Goal: Use online tool/utility: Use online tool/utility

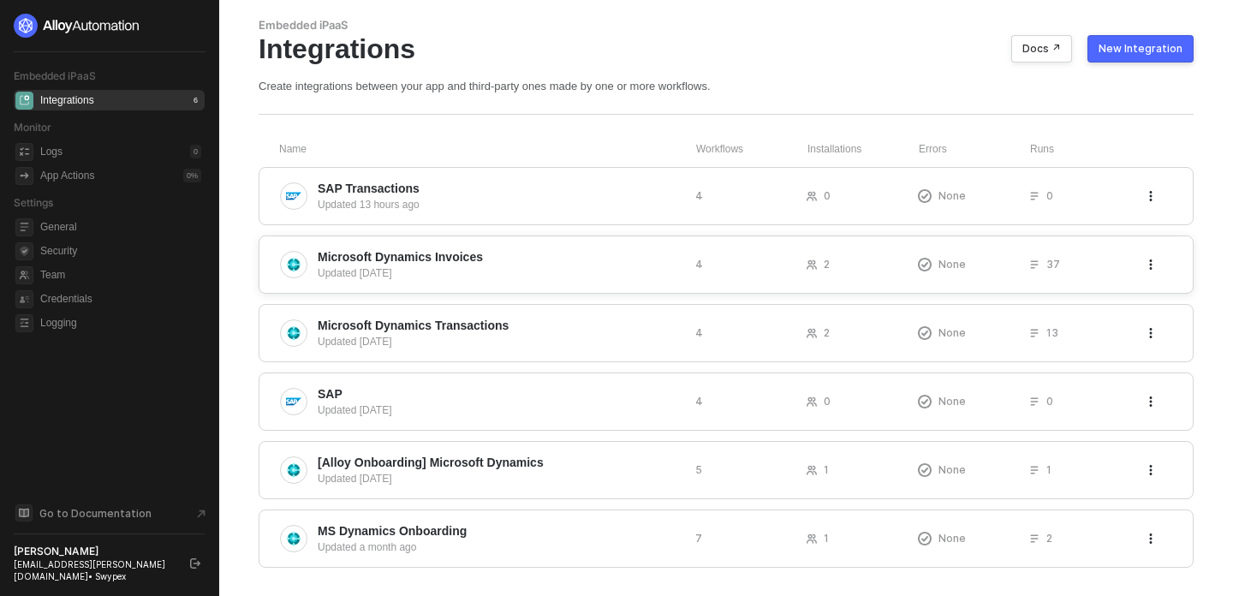
scroll to position [57, 0]
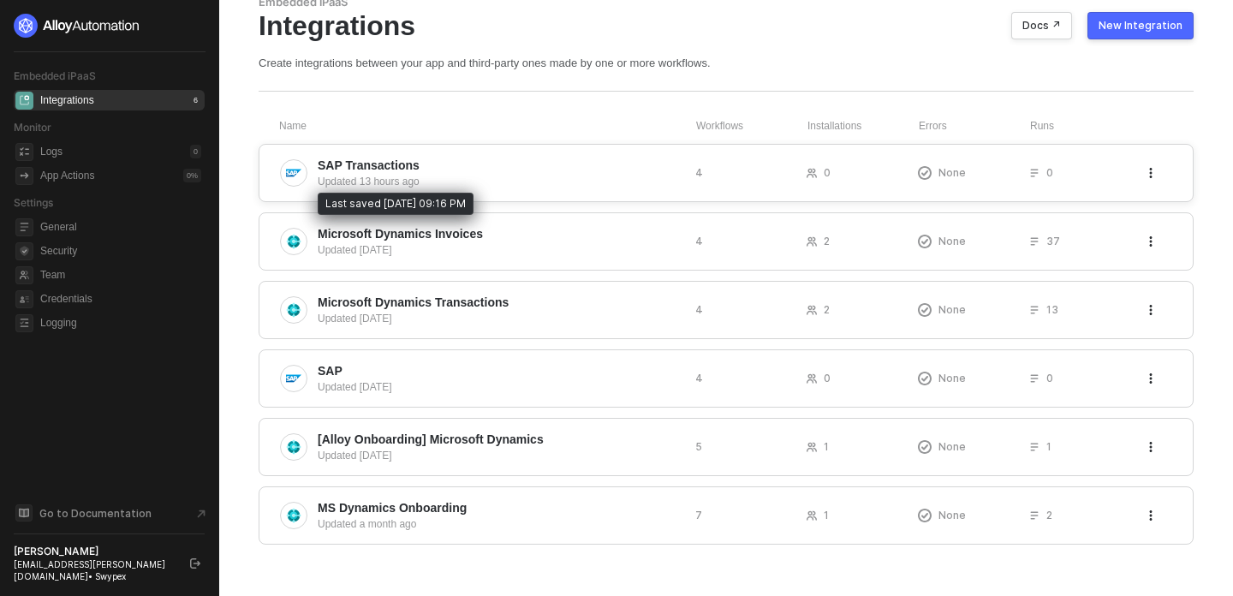
click at [535, 175] on div "Updated 13 hours ago" at bounding box center [500, 181] width 364 height 15
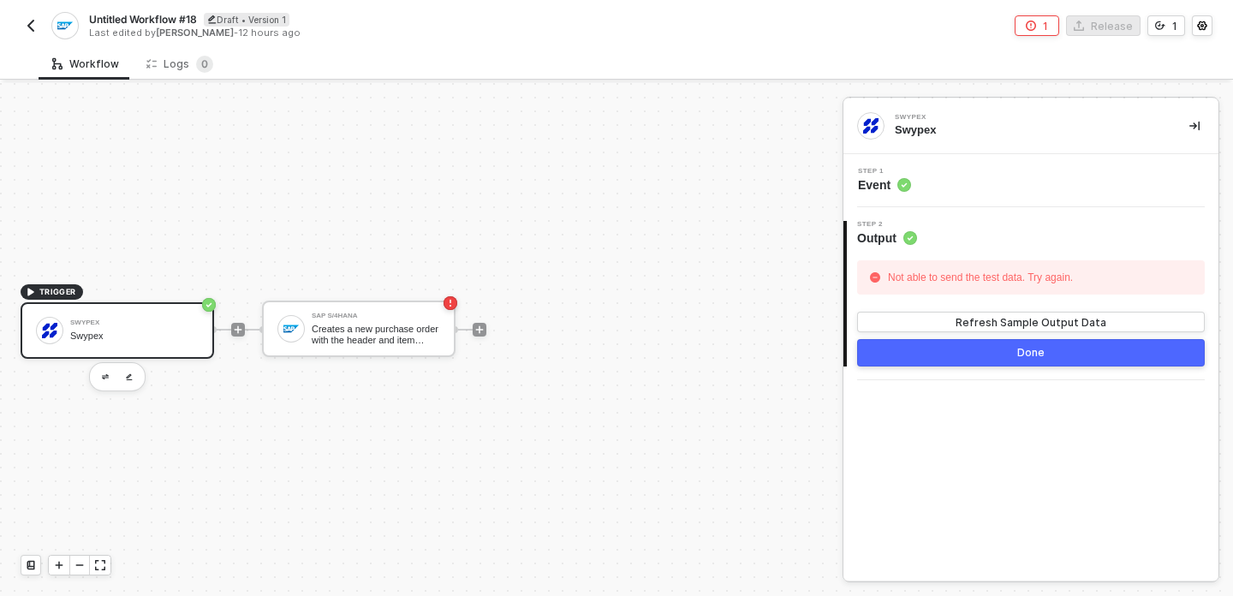
scroll to position [19, 0]
